Goal: Use online tool/utility: Utilize a website feature to perform a specific function

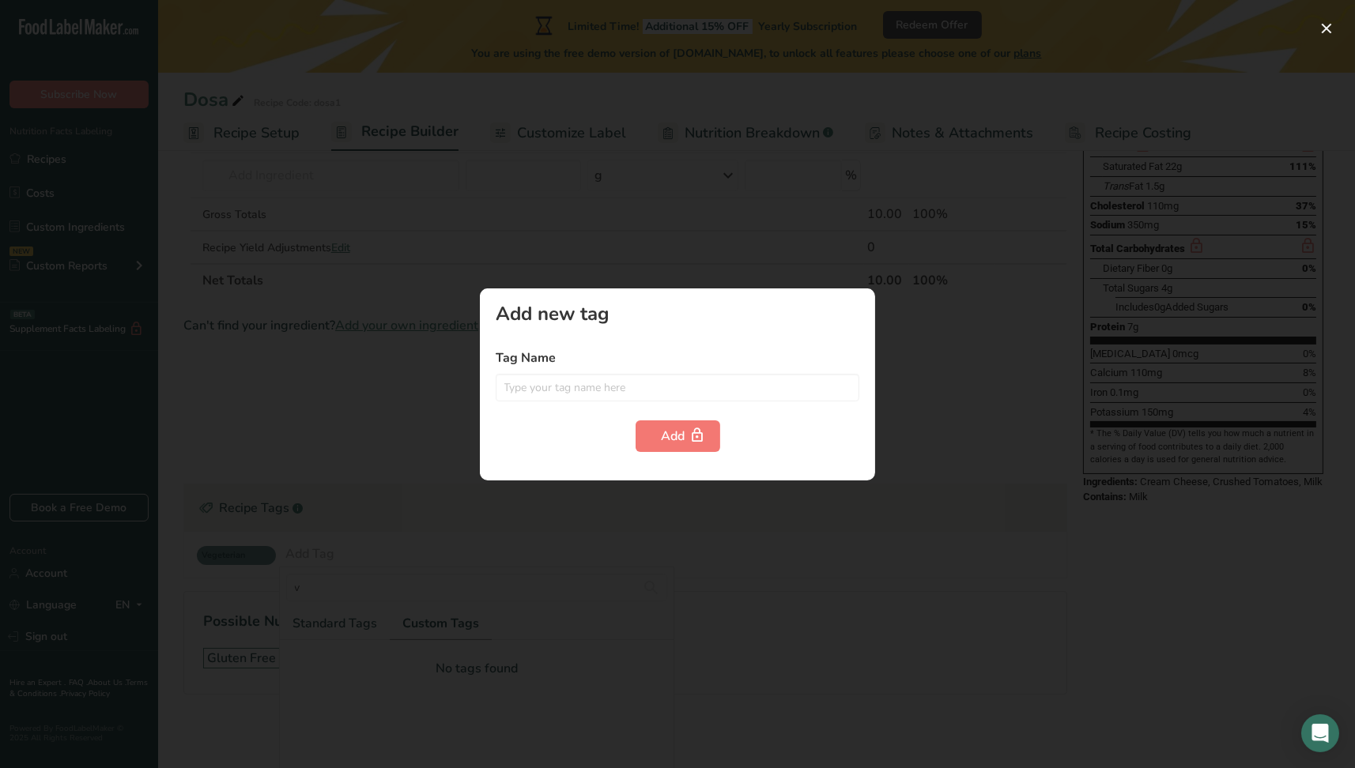
scroll to position [155, 0]
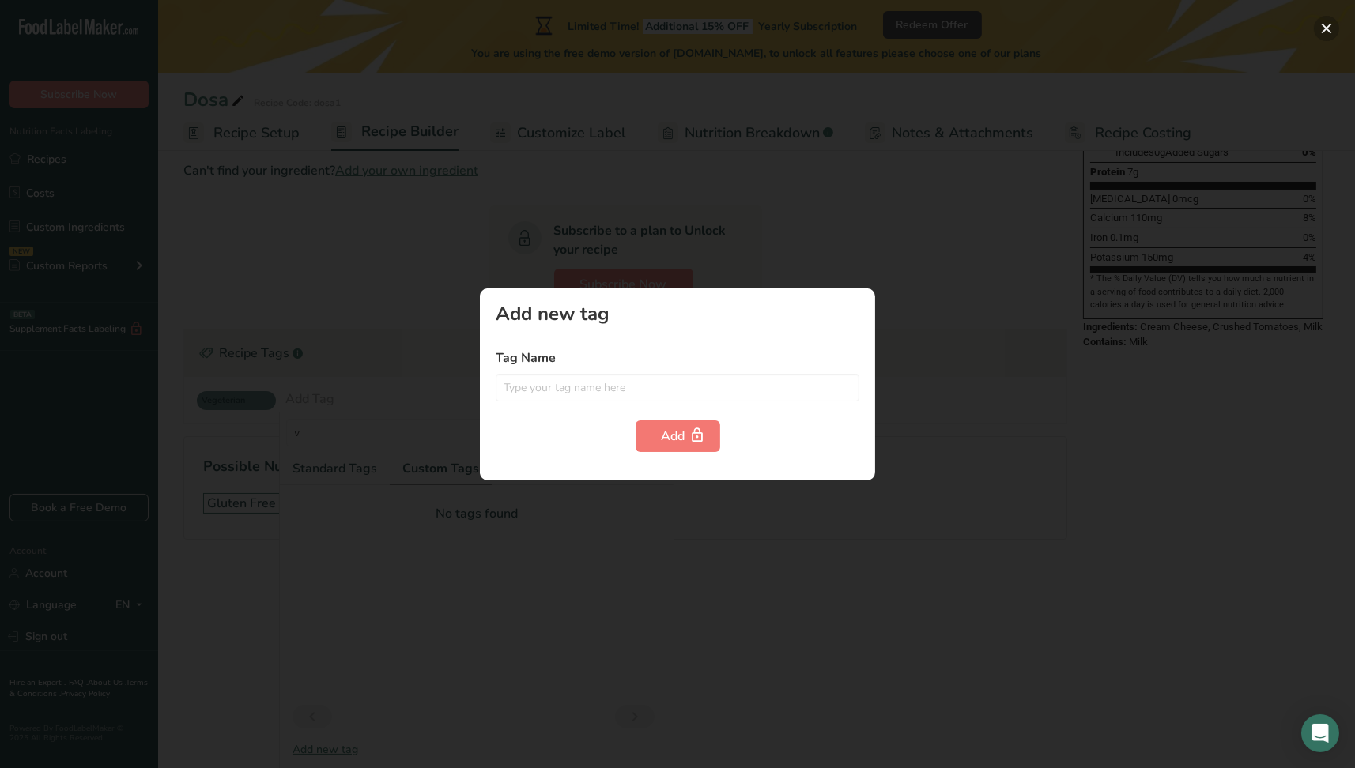
drag, startPoint x: 1330, startPoint y: 24, endPoint x: 1300, endPoint y: 29, distance: 30.5
click at [1329, 23] on button "button" at bounding box center [1325, 28] width 25 height 25
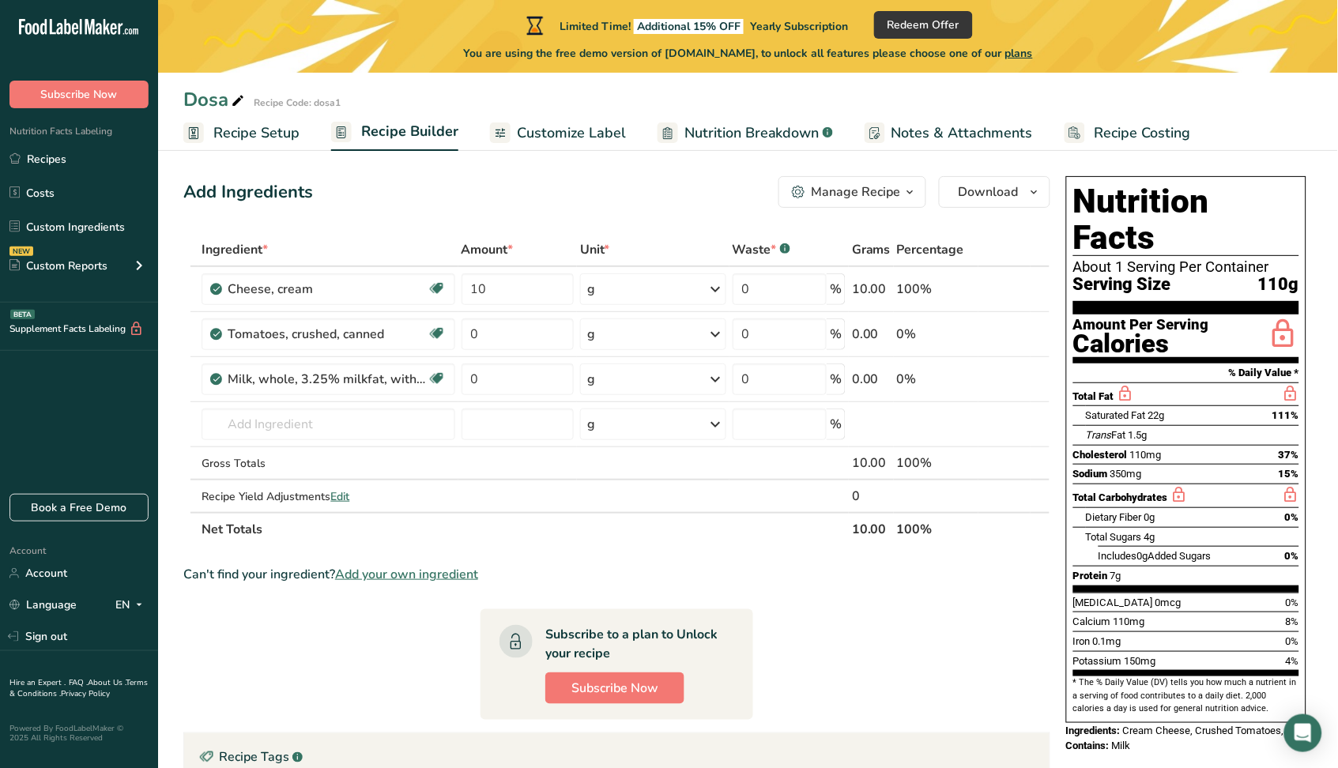
scroll to position [0, 0]
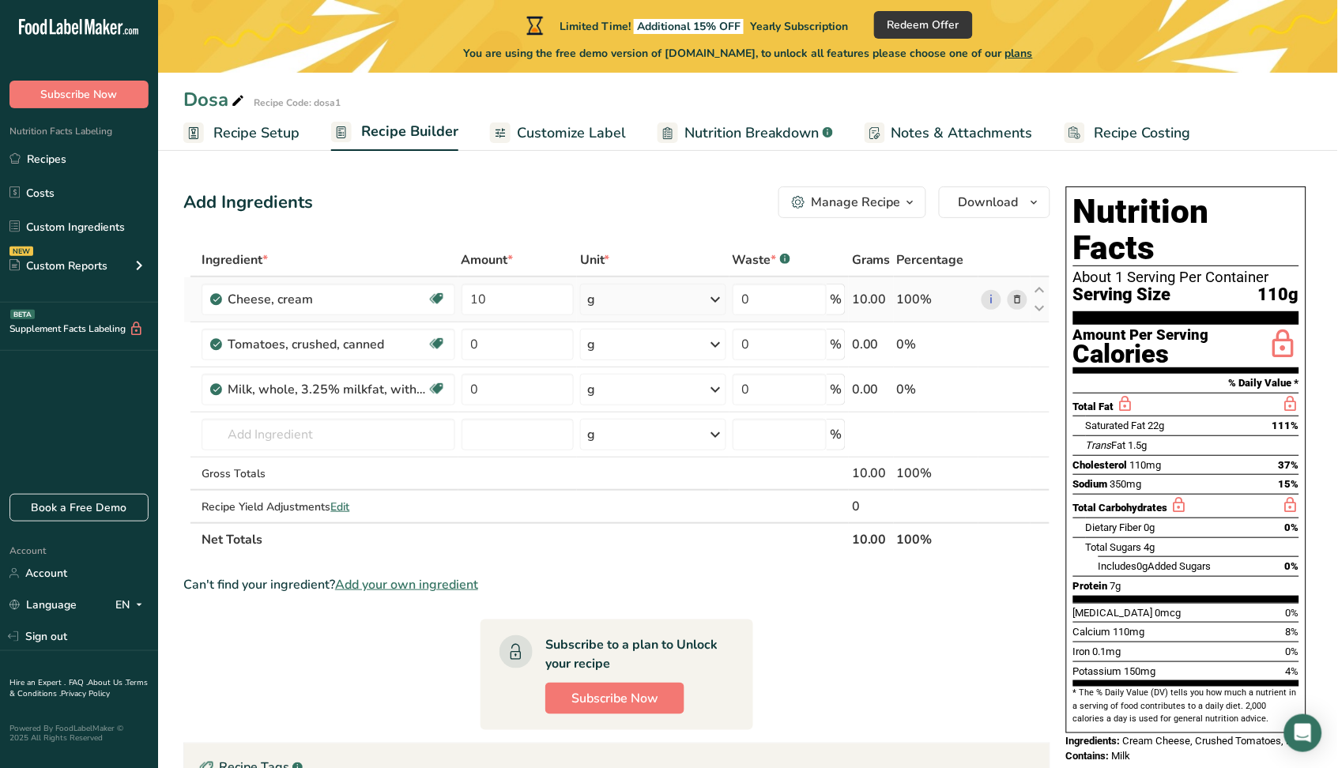
click at [1016, 299] on icon at bounding box center [1017, 300] width 11 height 17
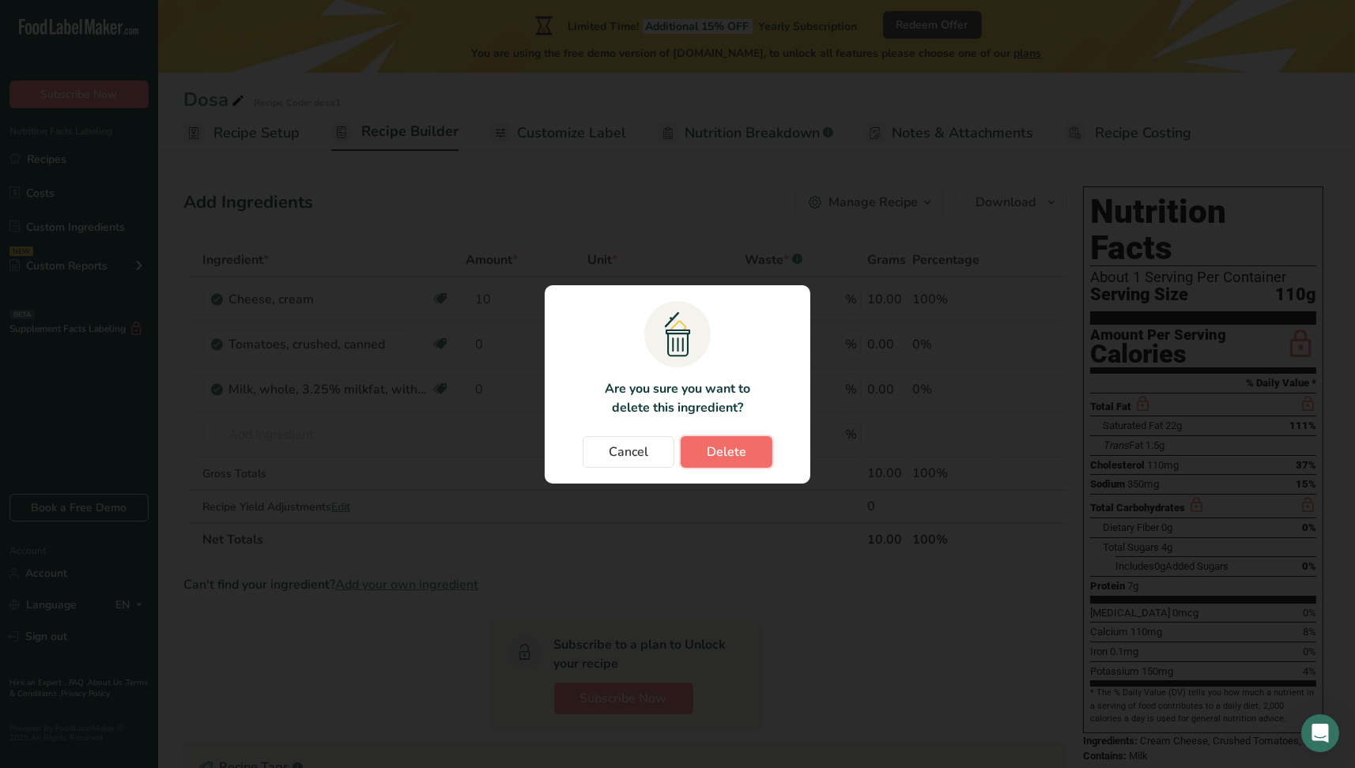
click at [712, 450] on span "Delete" at bounding box center [727, 452] width 40 height 19
type input "0"
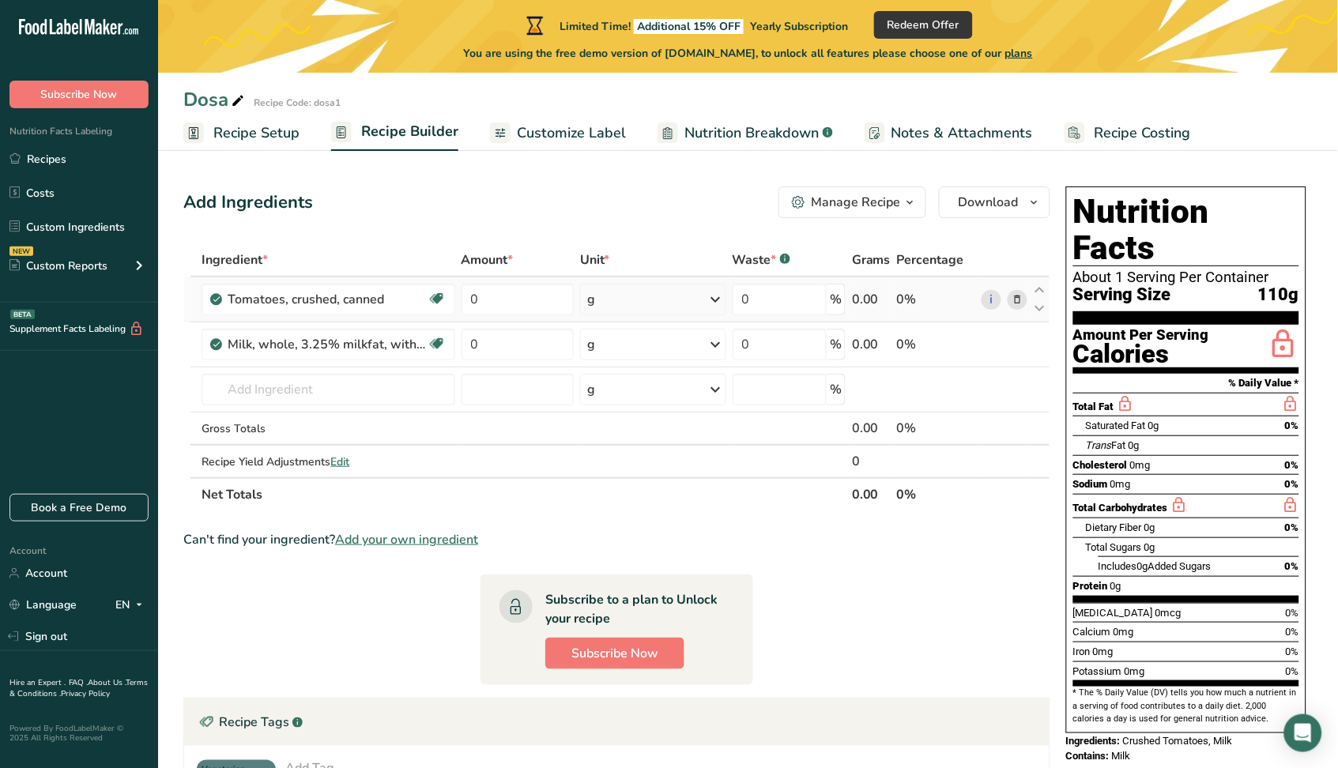
click at [1012, 298] on icon at bounding box center [1017, 300] width 11 height 17
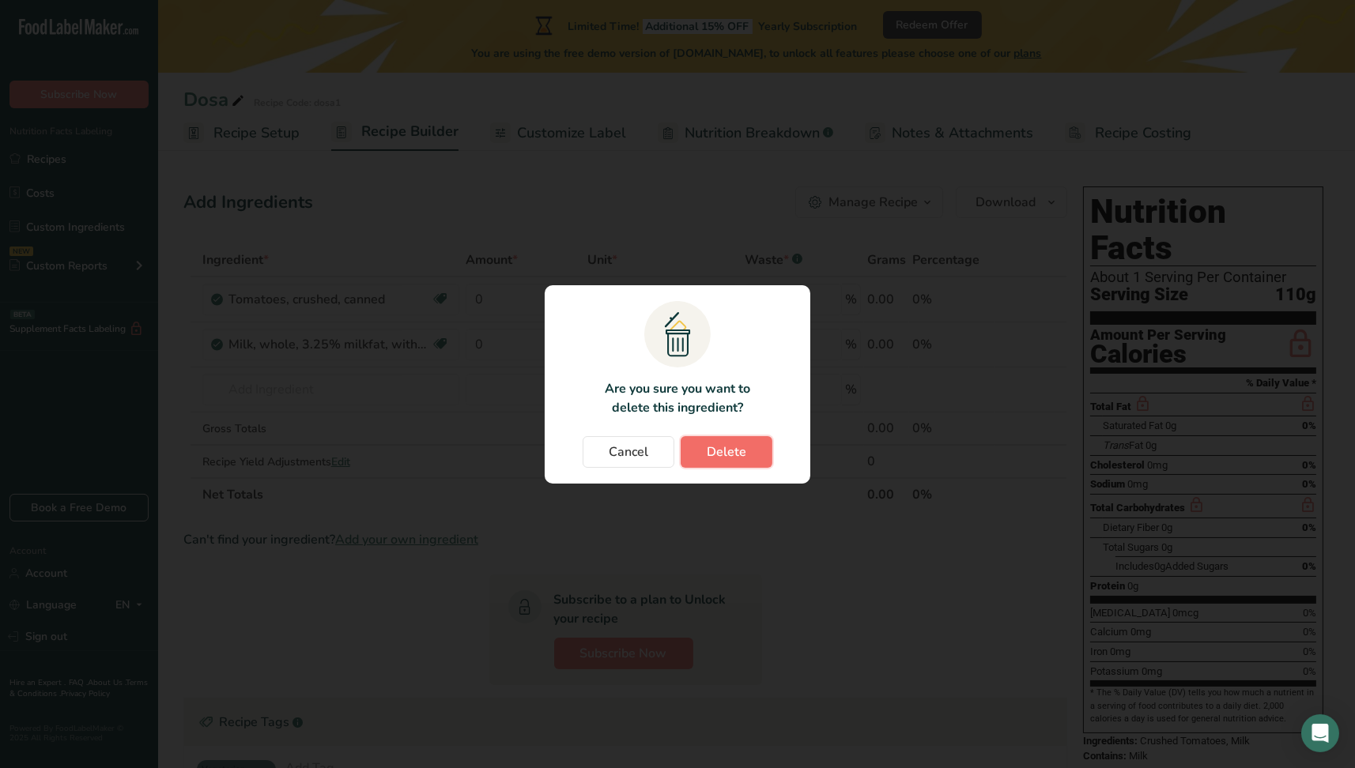
click at [713, 444] on span "Delete" at bounding box center [727, 452] width 40 height 19
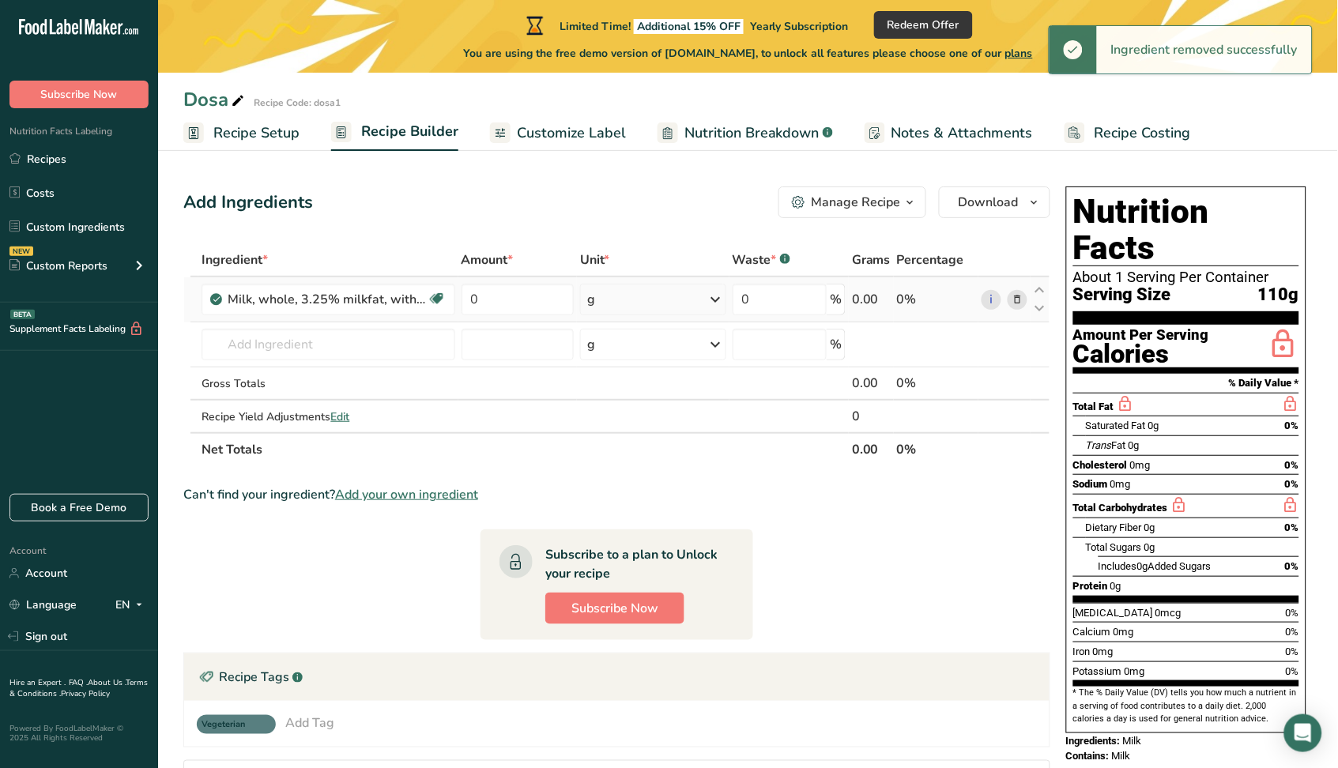
click at [1016, 296] on icon at bounding box center [1017, 300] width 11 height 17
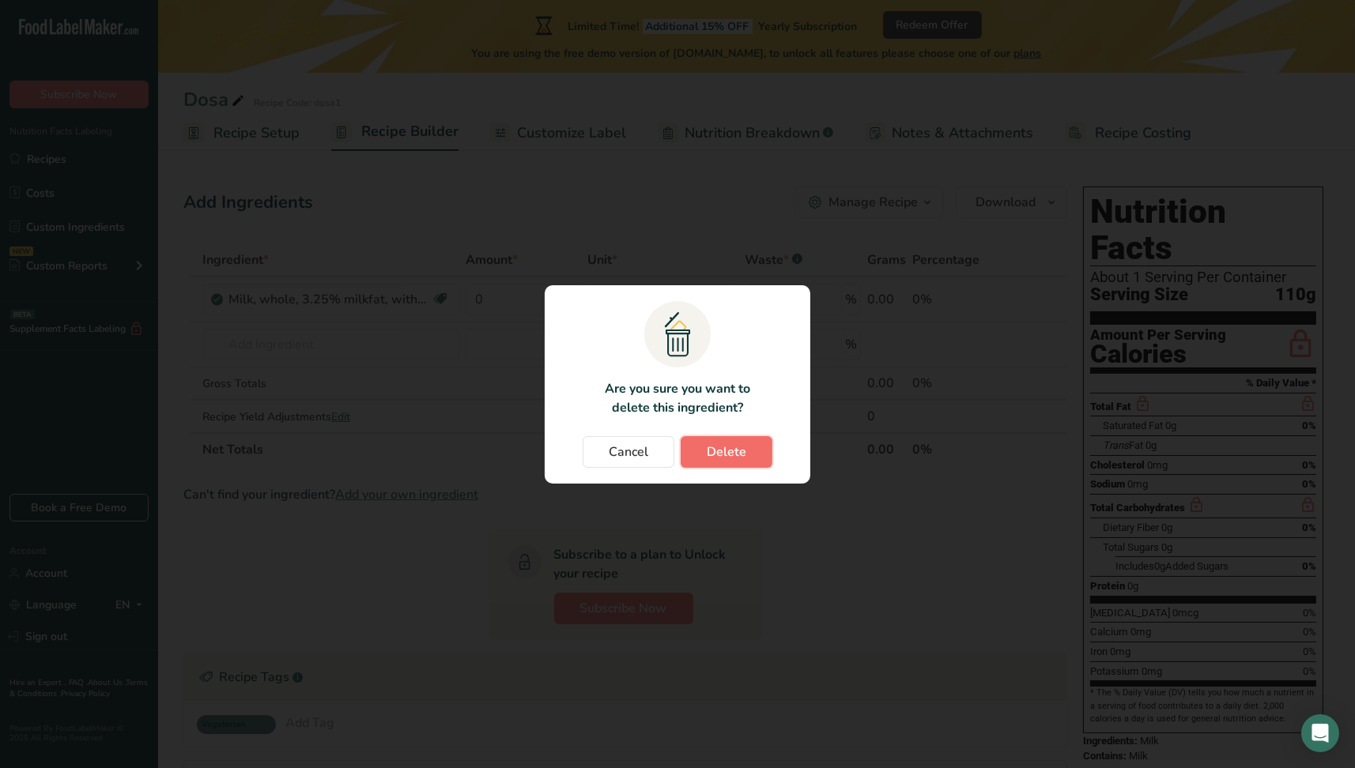
click at [714, 441] on button "Delete" at bounding box center [726, 452] width 92 height 32
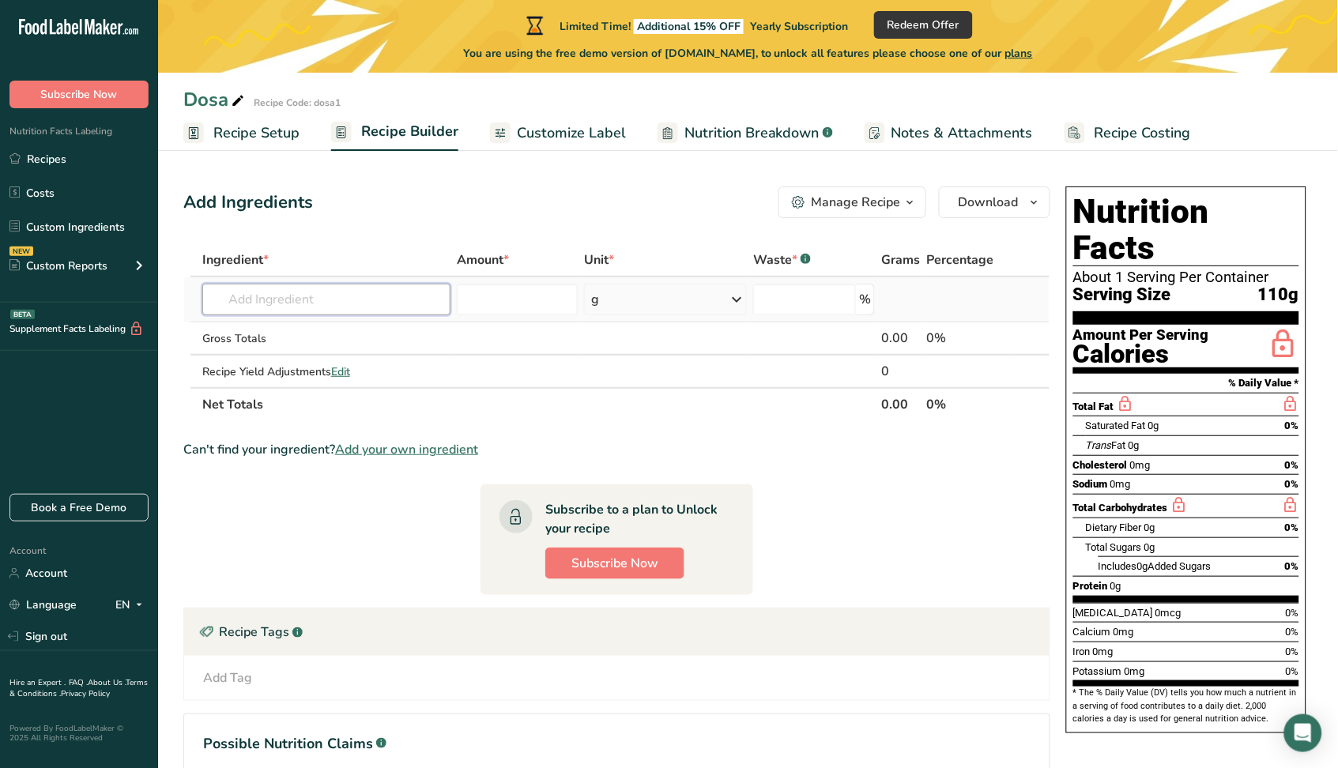
click at [378, 308] on input "text" at bounding box center [326, 300] width 248 height 32
click at [1029, 204] on icon "button" at bounding box center [1034, 203] width 13 height 20
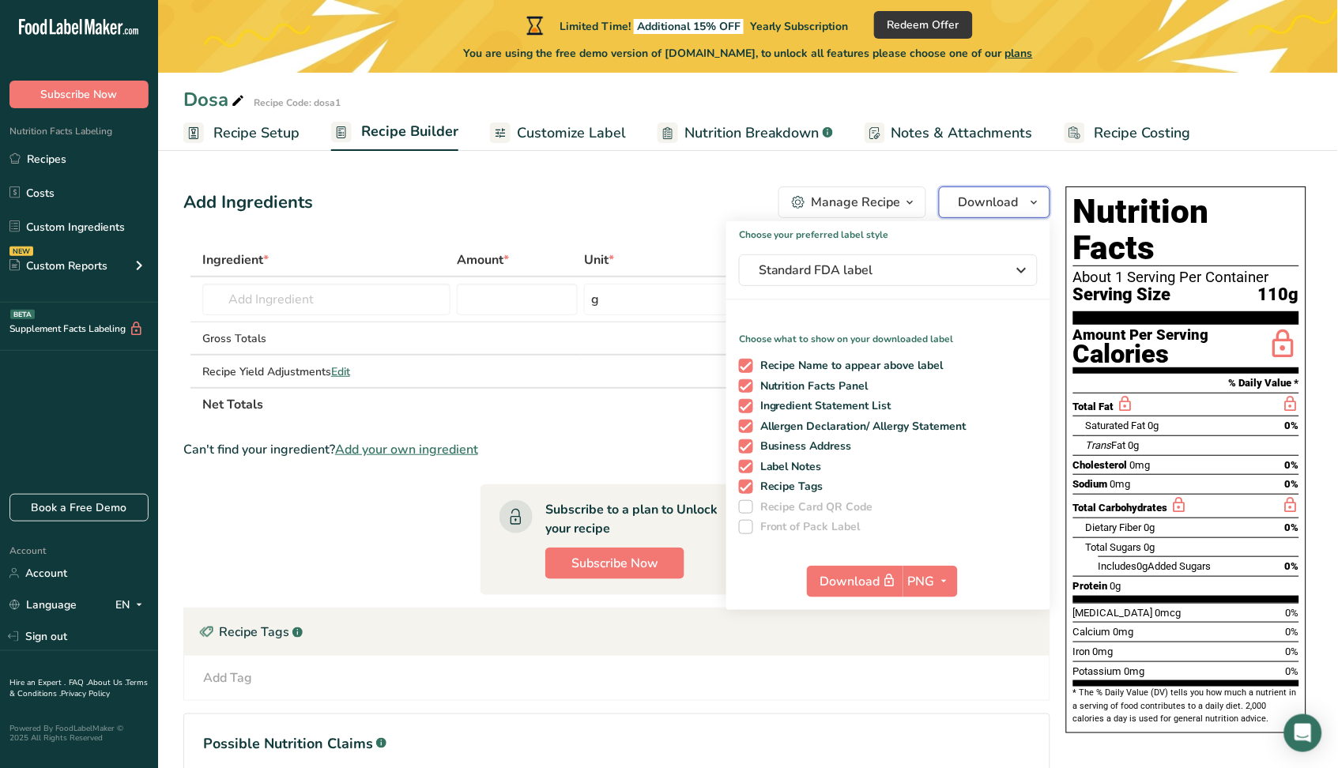
click at [1028, 205] on icon "button" at bounding box center [1034, 203] width 13 height 20
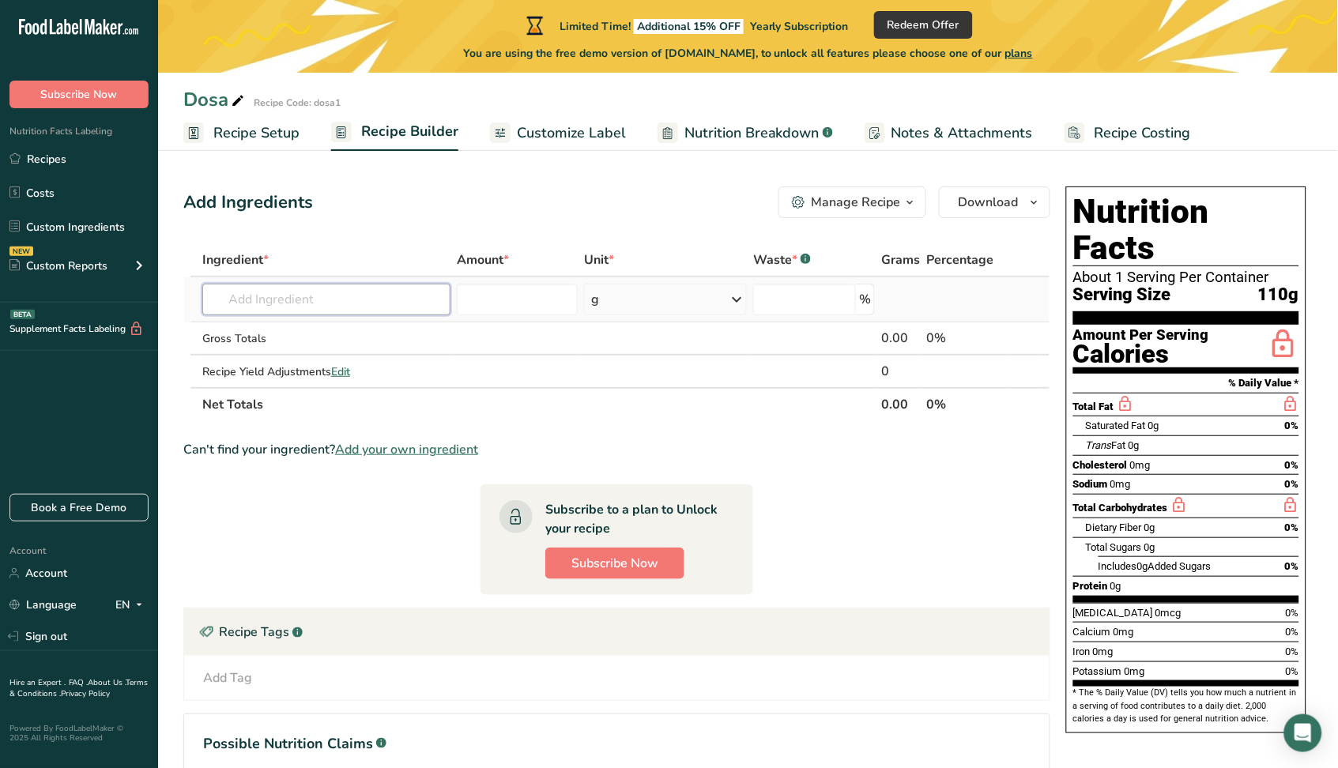
click at [274, 309] on input "text" at bounding box center [326, 300] width 248 height 32
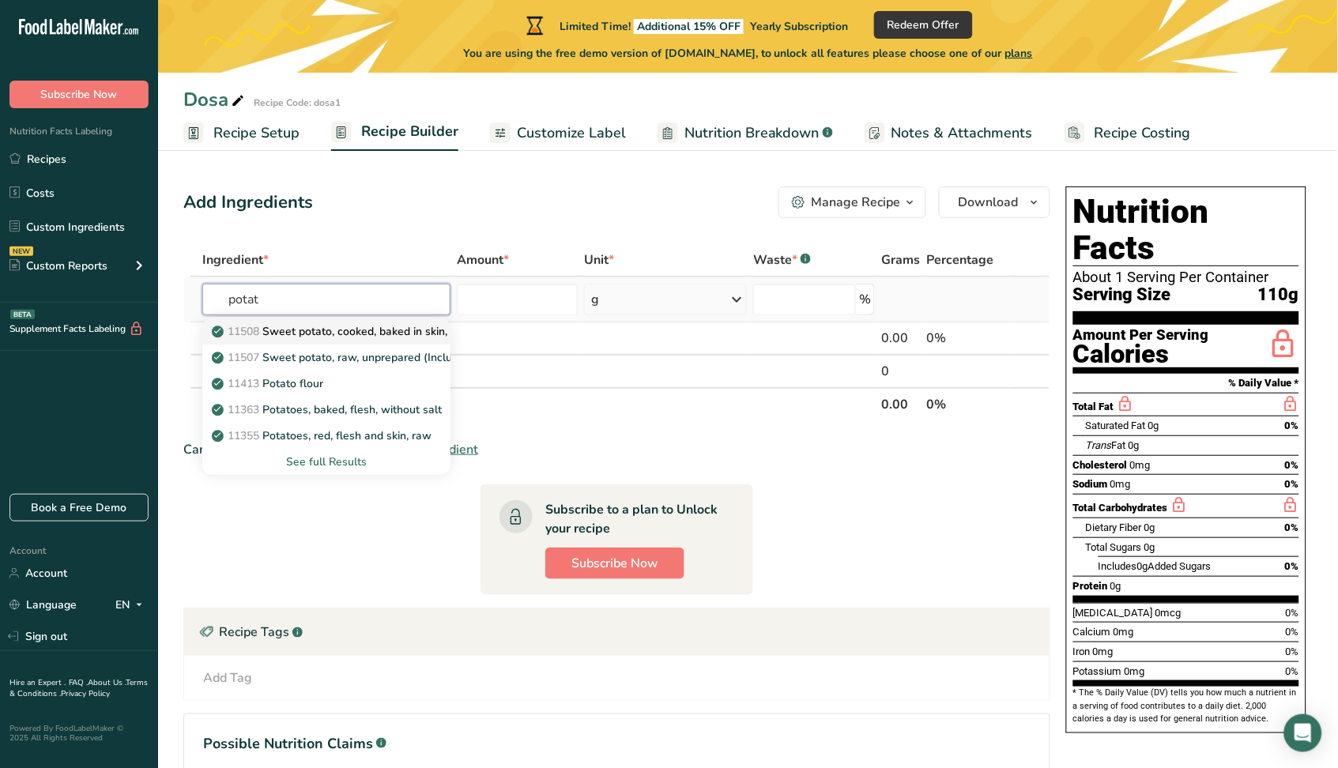
type input "potat"
click at [274, 330] on p "11508 Sweet potato, cooked, baked in skin, flesh, without salt" at bounding box center [378, 331] width 327 height 17
type input "Sweet potato, cooked, baked in skin, flesh, without salt"
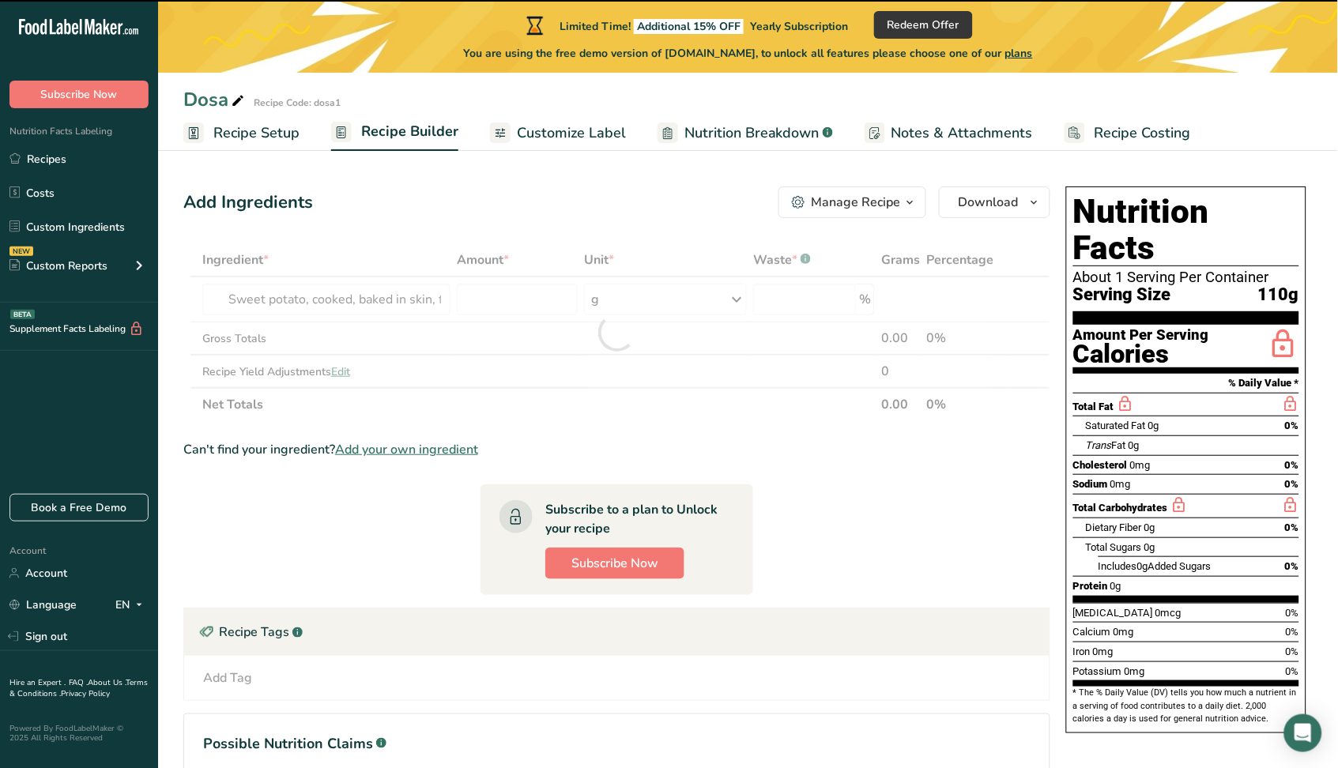
type input "0"
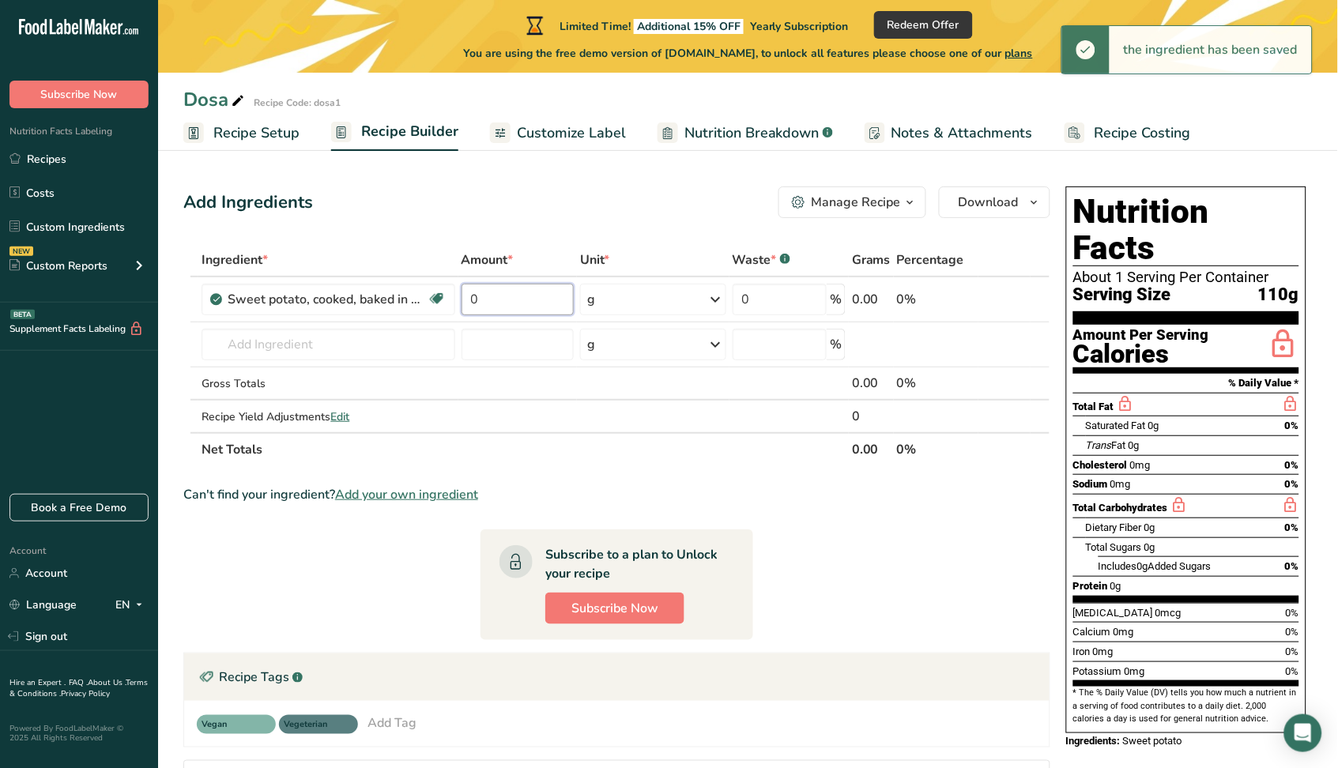
click at [541, 289] on input "0" at bounding box center [518, 300] width 112 height 32
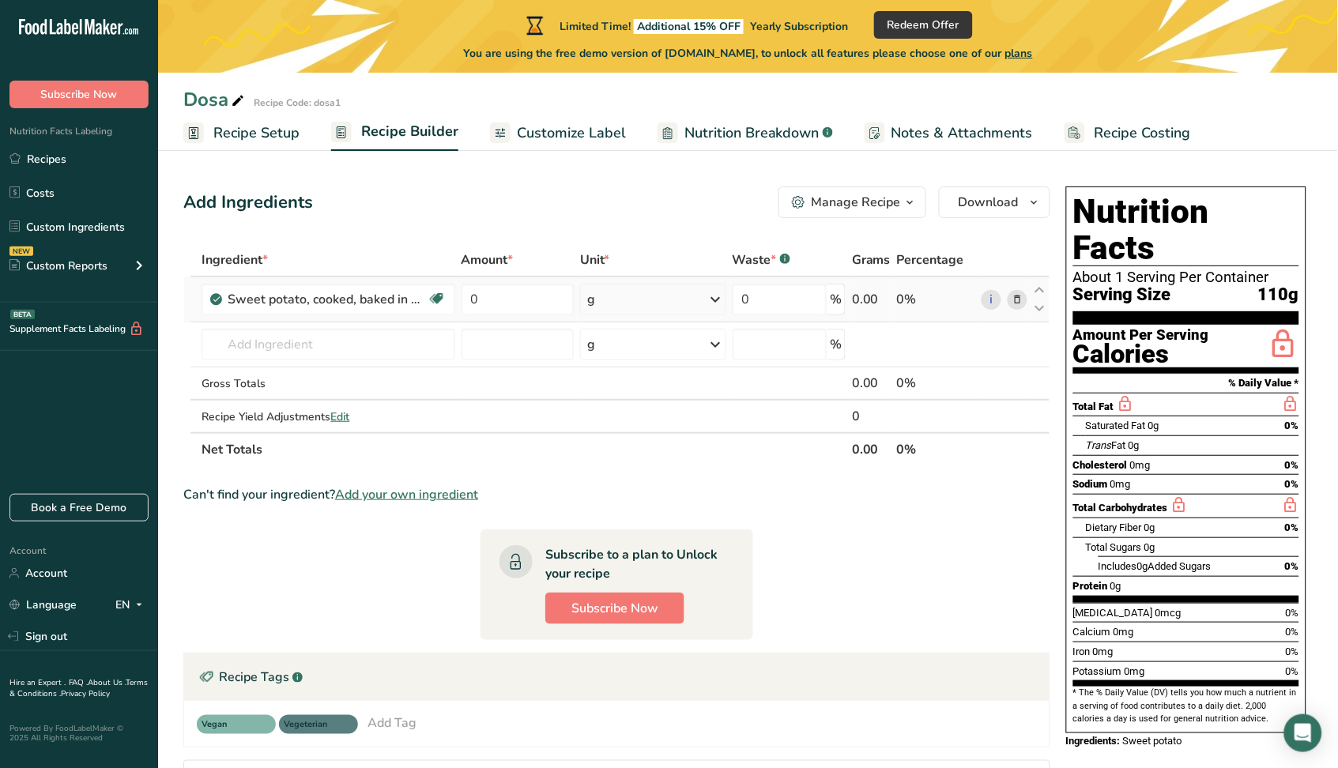
click at [638, 302] on div "Ingredient * Amount * Unit * Waste * .a-a{fill:#347362;}.b-a{fill:#fff;} Grams …" at bounding box center [616, 354] width 867 height 223
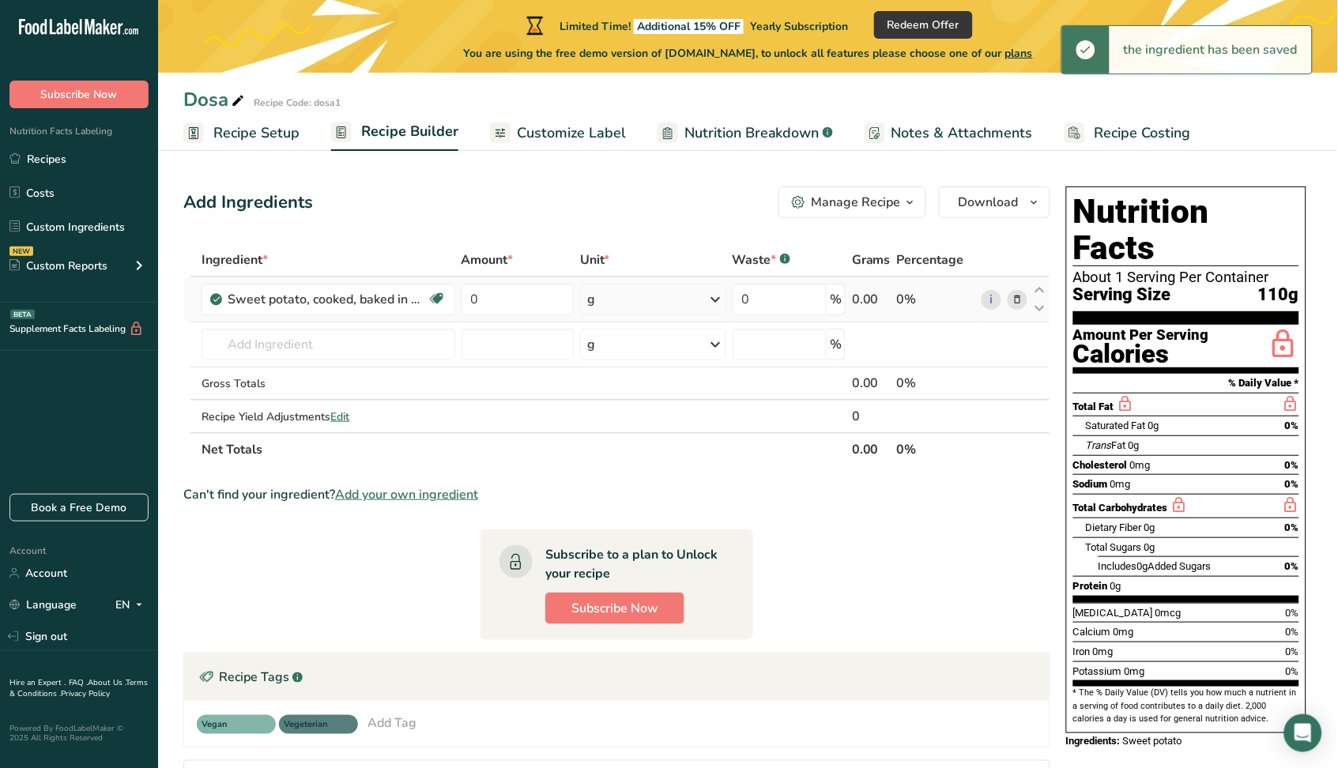
click at [688, 305] on div "g" at bounding box center [653, 300] width 146 height 32
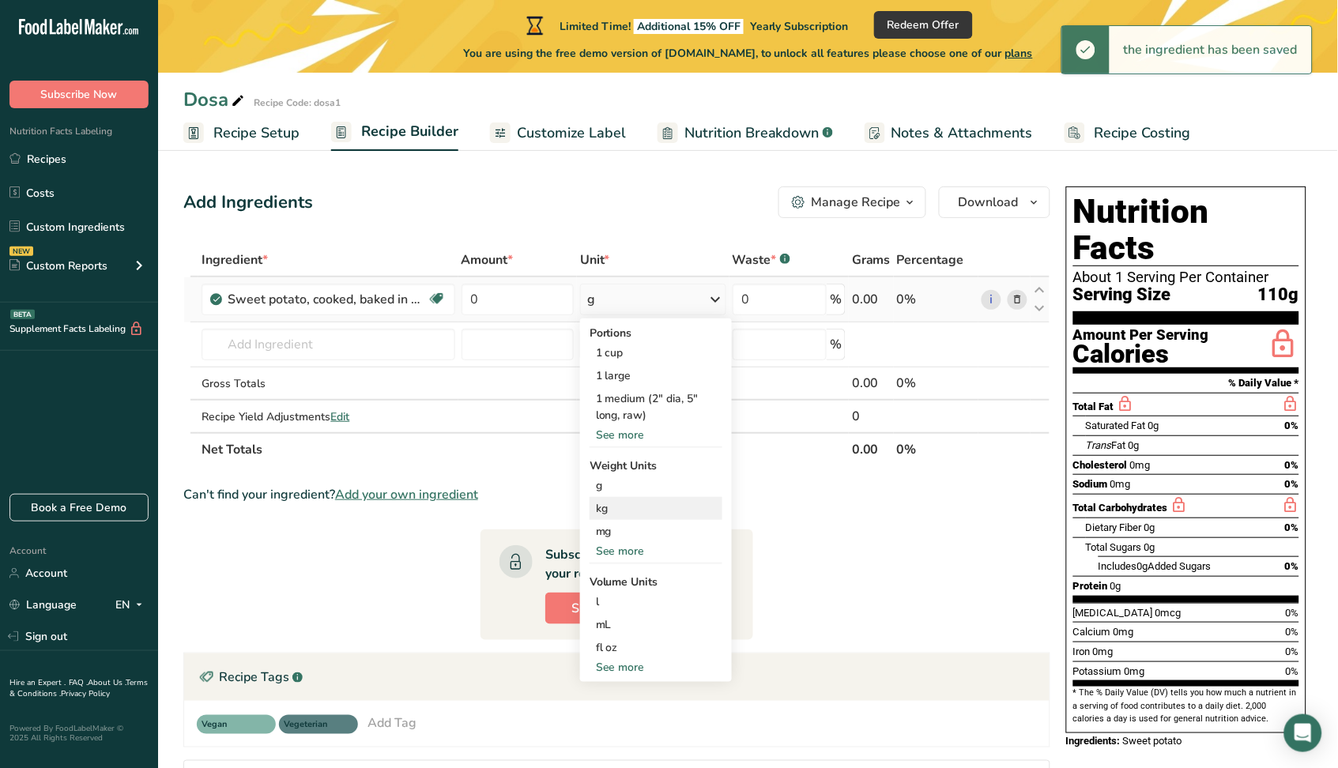
click at [629, 505] on div "kg" at bounding box center [656, 508] width 133 height 23
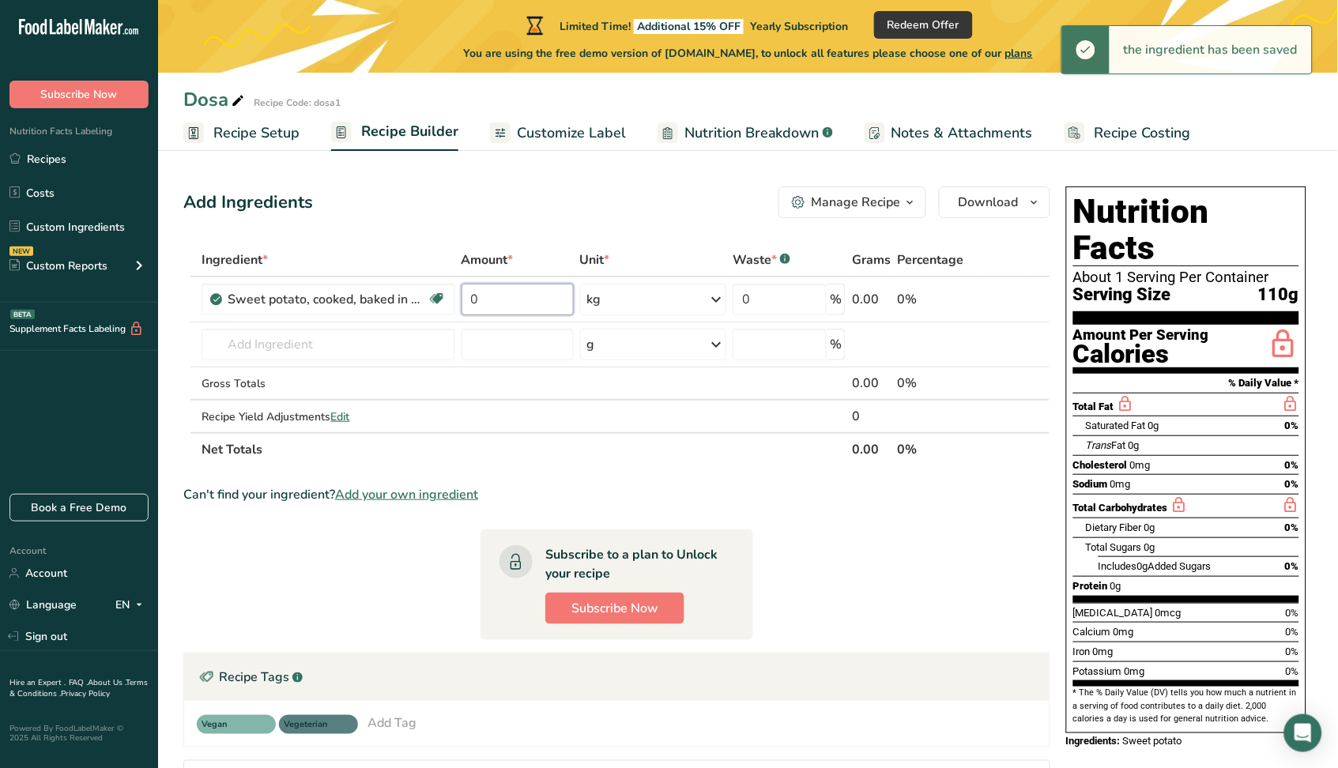
click at [487, 296] on input "0" at bounding box center [518, 300] width 112 height 32
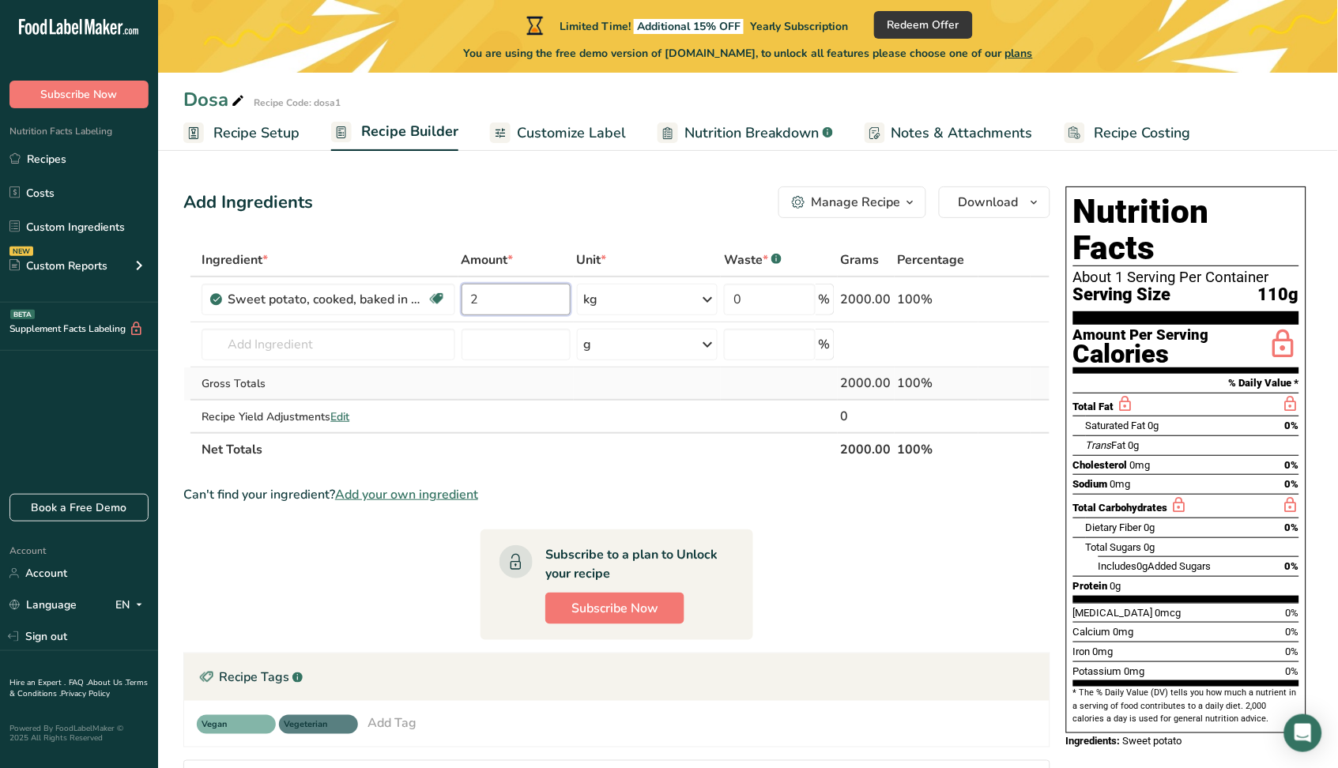
type input "2"
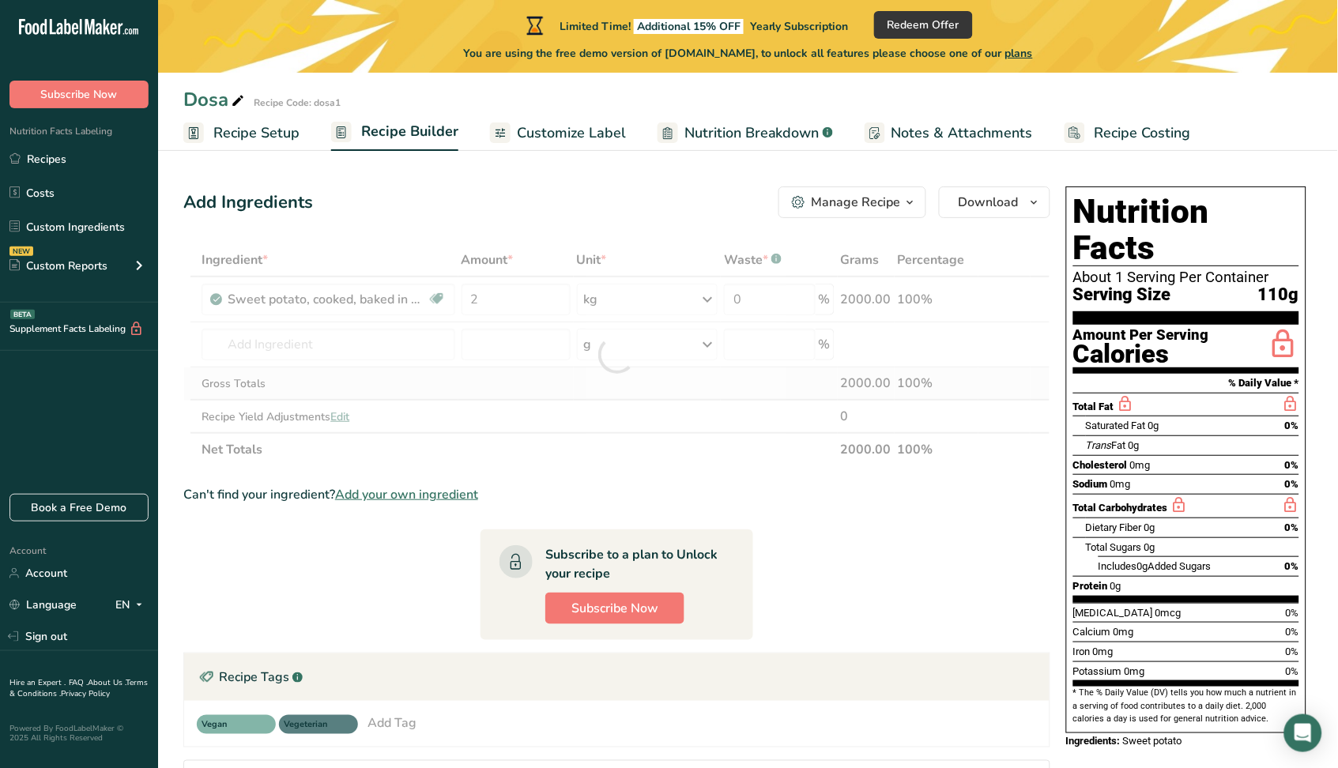
click at [676, 367] on div "Ingredient * Amount * Unit * Waste * .a-a{fill:#347362;}.b-a{fill:#fff;} Grams …" at bounding box center [616, 354] width 867 height 223
